Goal: Find specific page/section

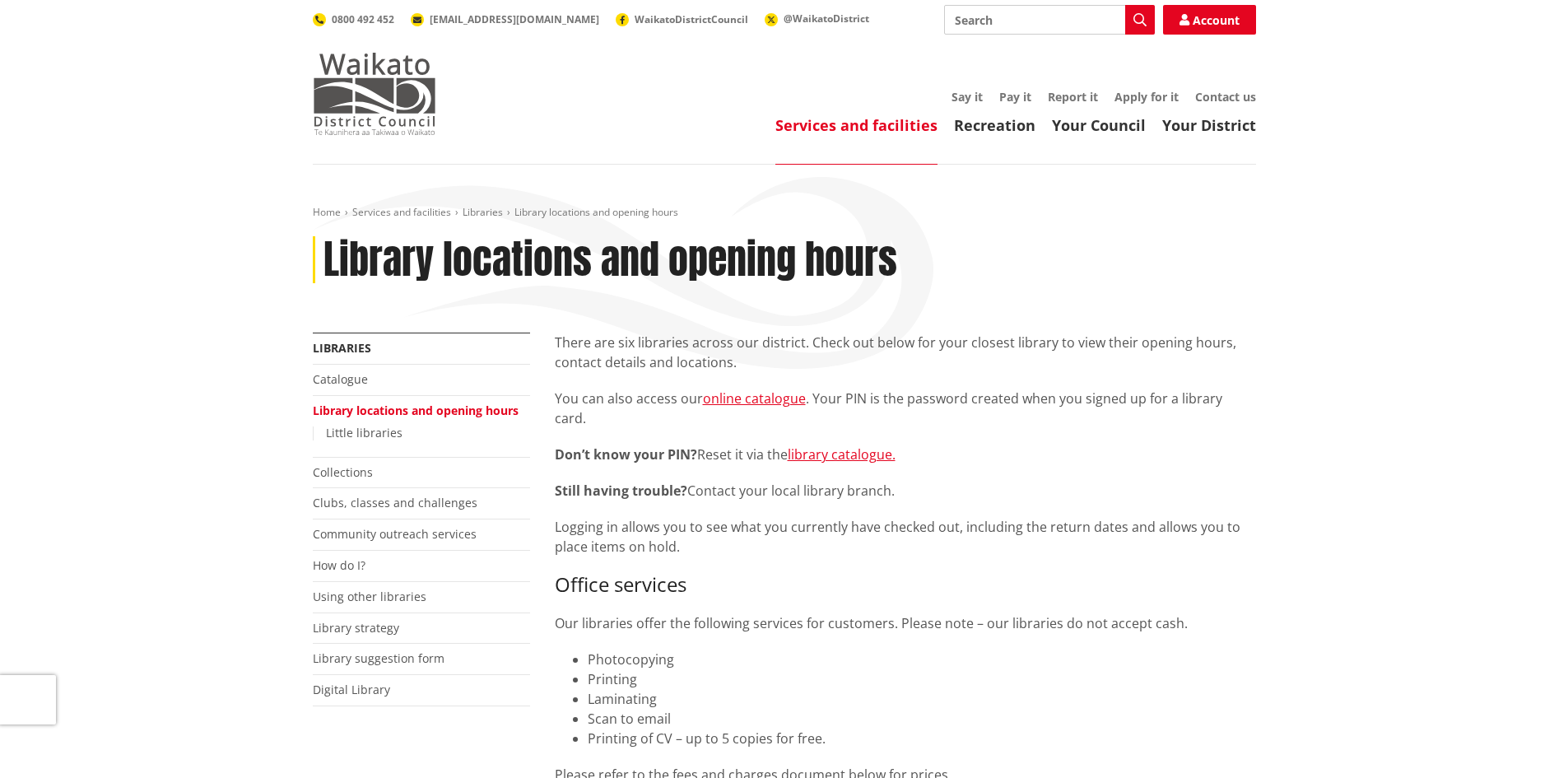
click at [356, 115] on img at bounding box center [374, 93] width 123 height 82
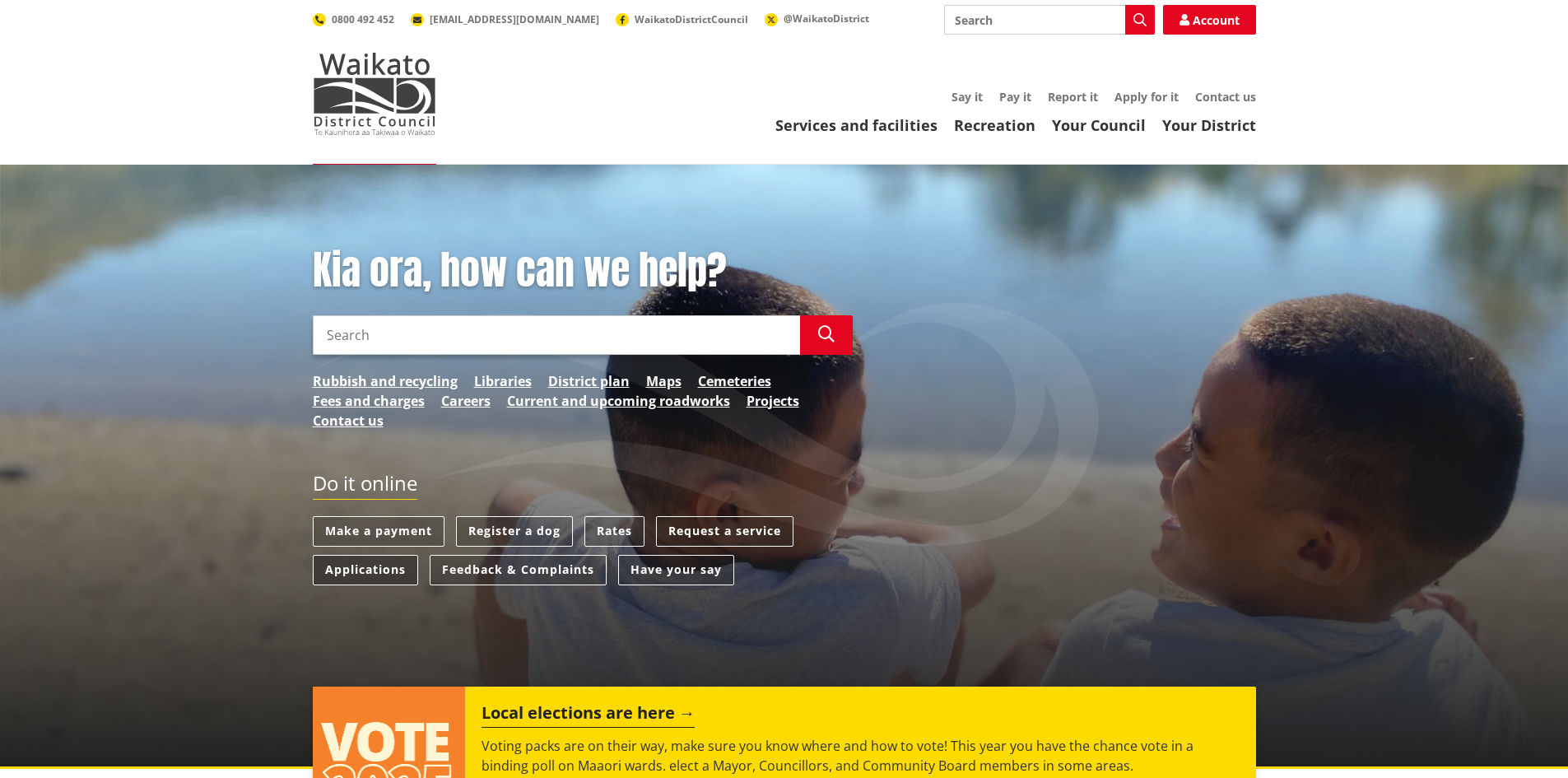
click at [350, 569] on link "Applications" at bounding box center [365, 570] width 105 height 31
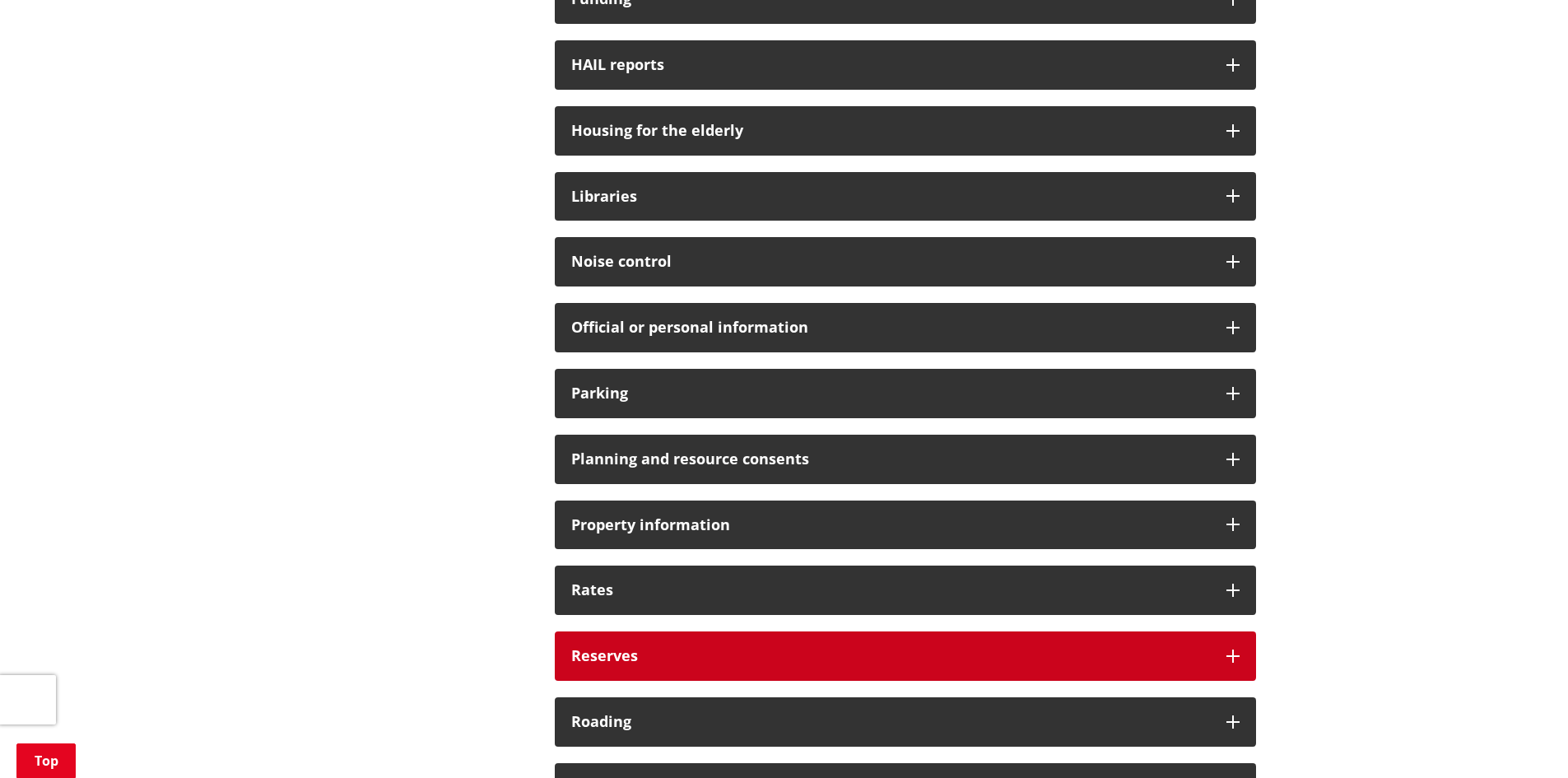
scroll to position [988, 0]
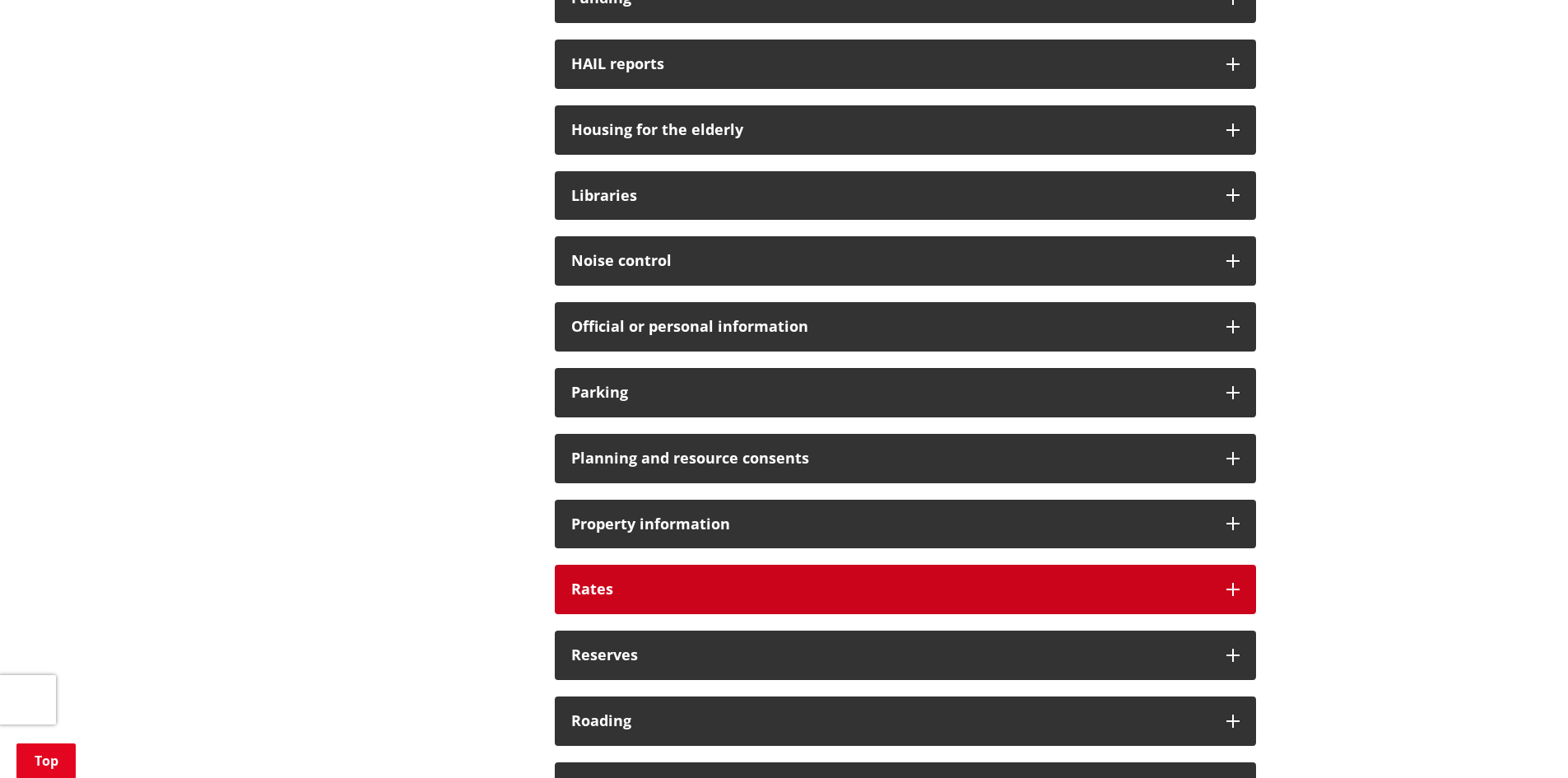
click at [613, 586] on h3 "Rates" at bounding box center [890, 589] width 638 height 16
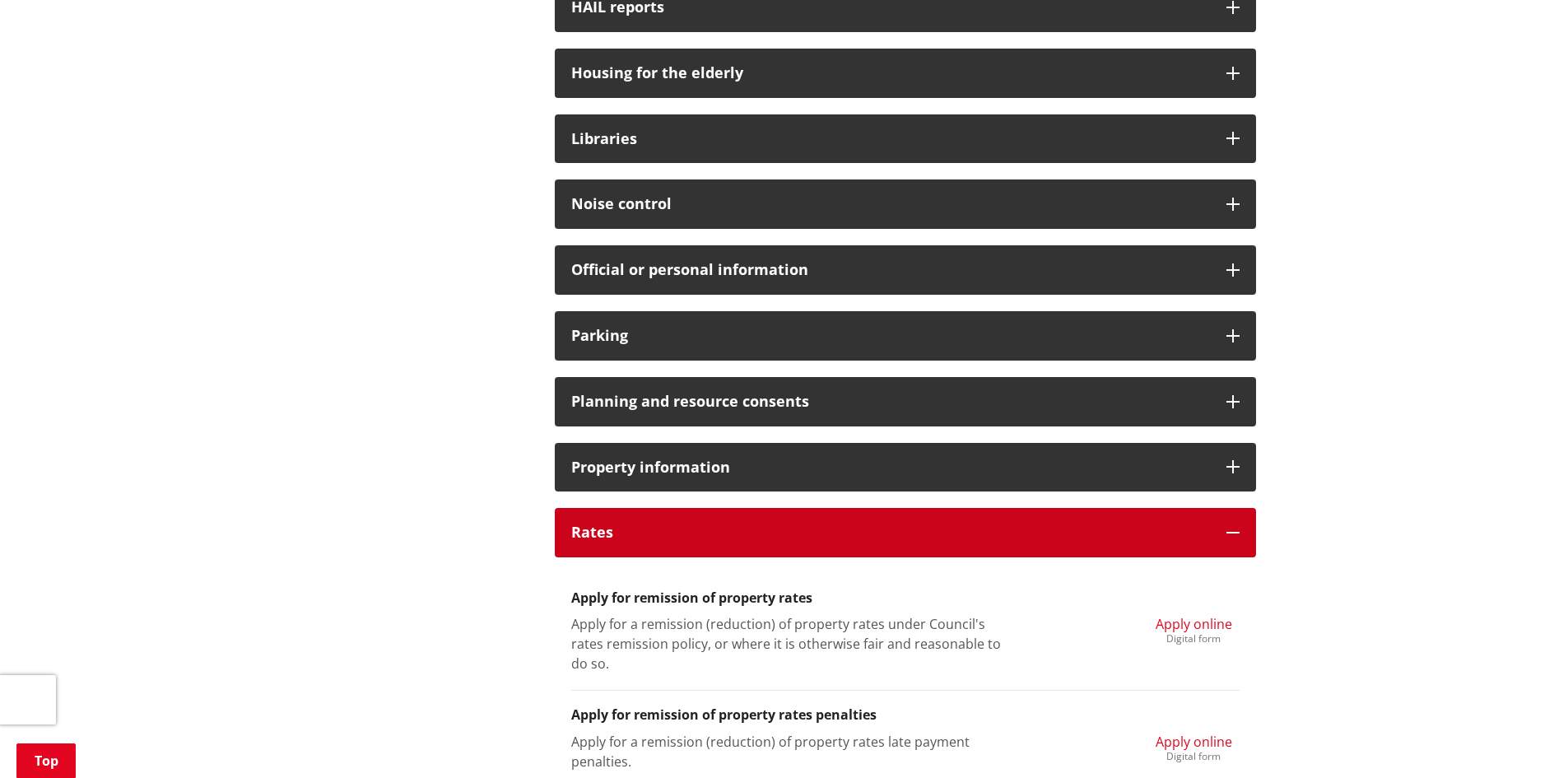
scroll to position [1152, 0]
